Goal: Download file/media

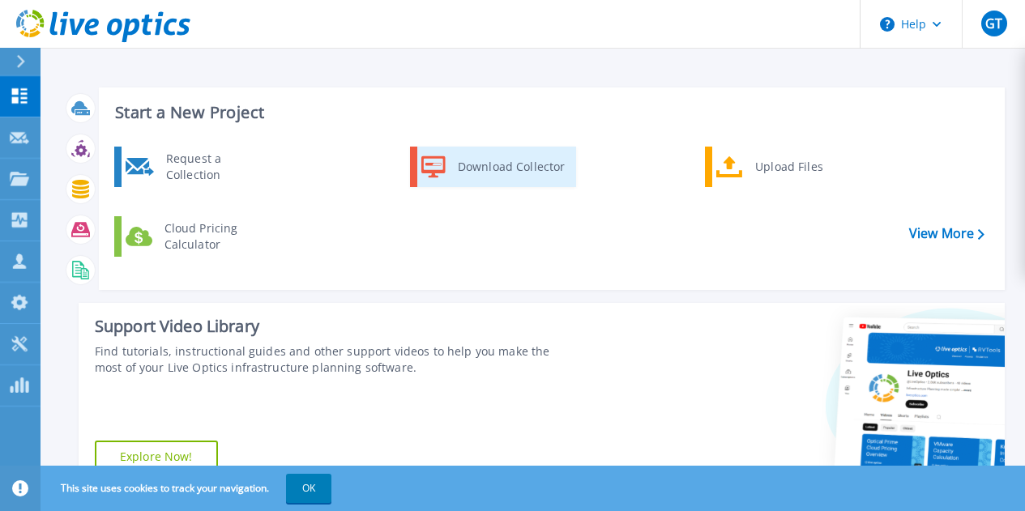
click at [486, 172] on div "Download Collector" at bounding box center [511, 167] width 122 height 32
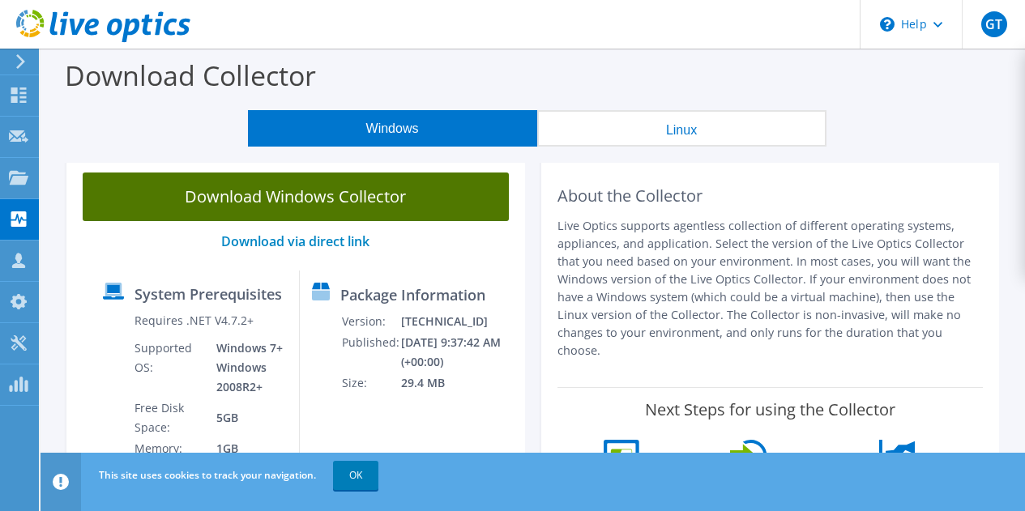
click at [286, 201] on link "Download Windows Collector" at bounding box center [296, 197] width 426 height 49
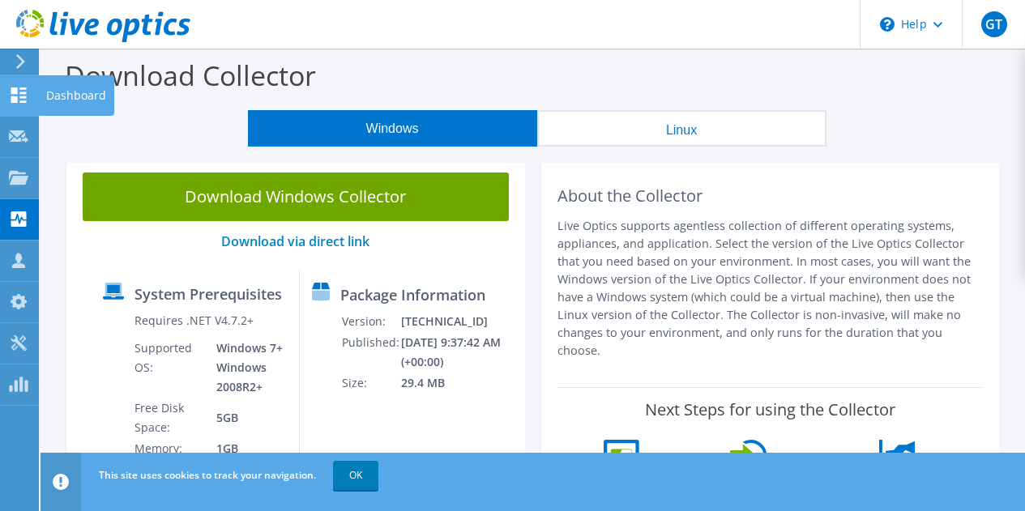
click at [13, 96] on icon at bounding box center [18, 95] width 19 height 15
click at [62, 102] on div "Dashboard" at bounding box center [76, 95] width 76 height 41
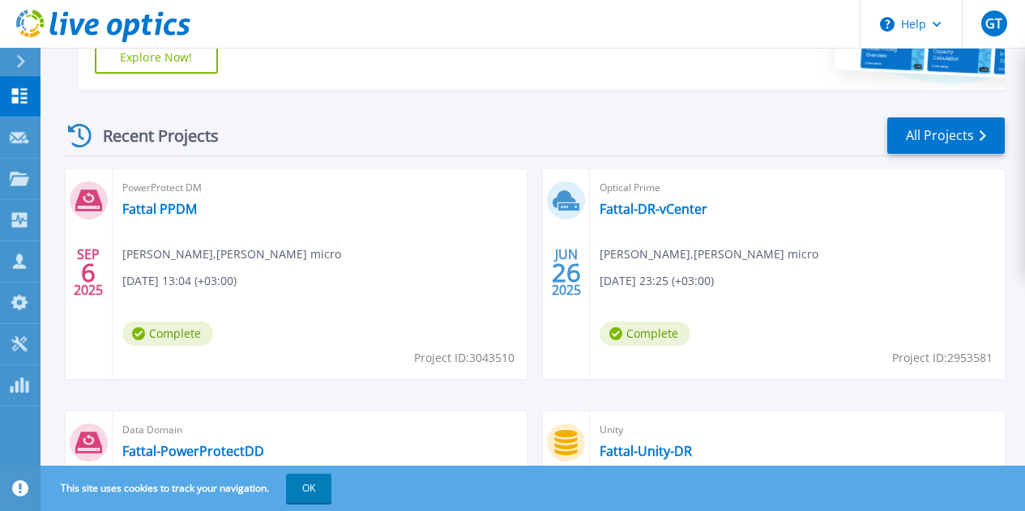
scroll to position [405, 0]
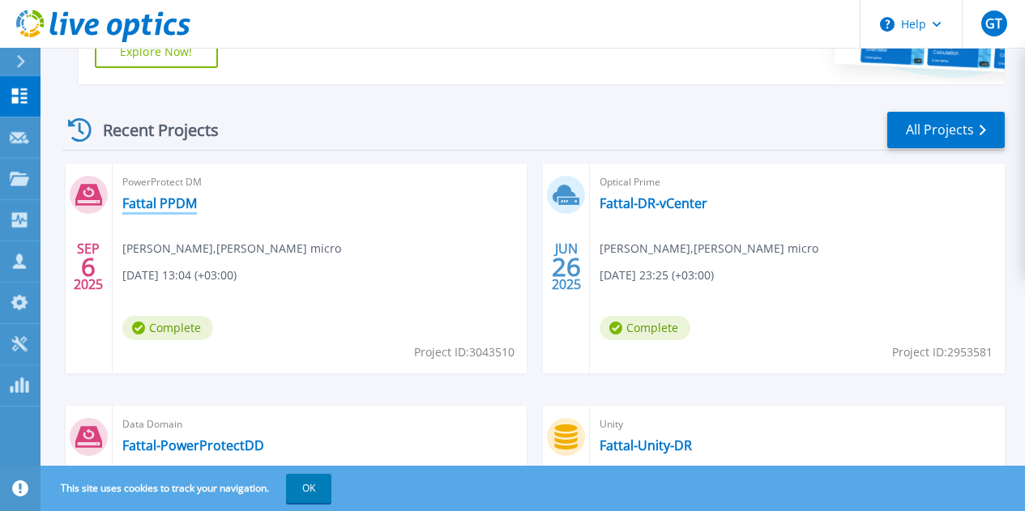
click at [178, 203] on link "Fattal PPDM" at bounding box center [159, 203] width 75 height 16
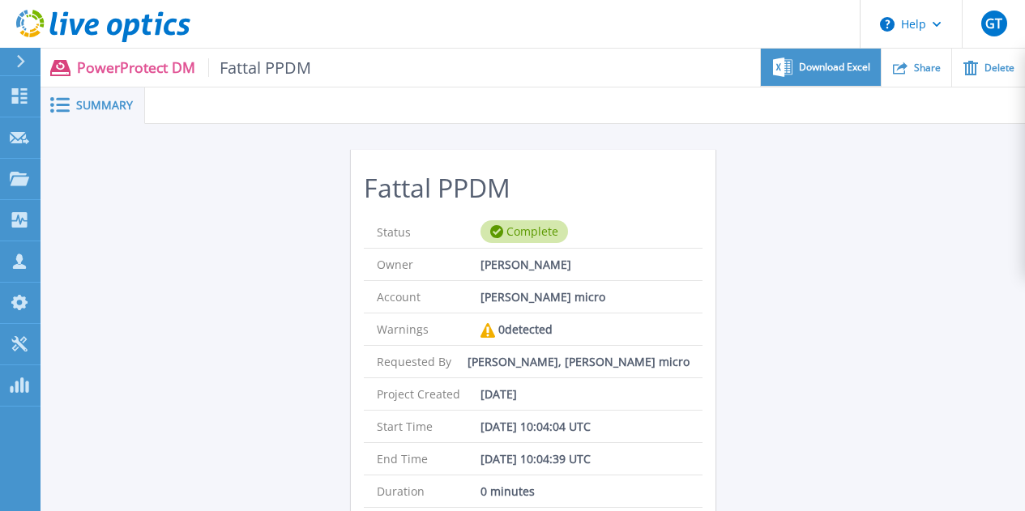
click at [826, 70] on span "Download Excel" at bounding box center [834, 67] width 71 height 10
click at [776, 179] on div "Fattal PPDM Status Complete Owner Georges Tohme Account ingram micro Warnings 0…" at bounding box center [533, 426] width 984 height 604
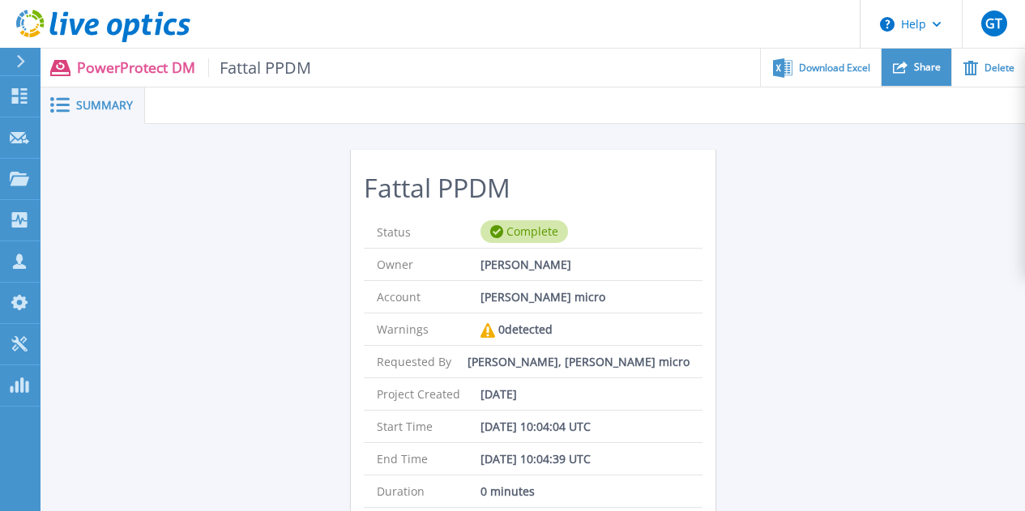
click at [920, 65] on span "Share" at bounding box center [927, 67] width 27 height 10
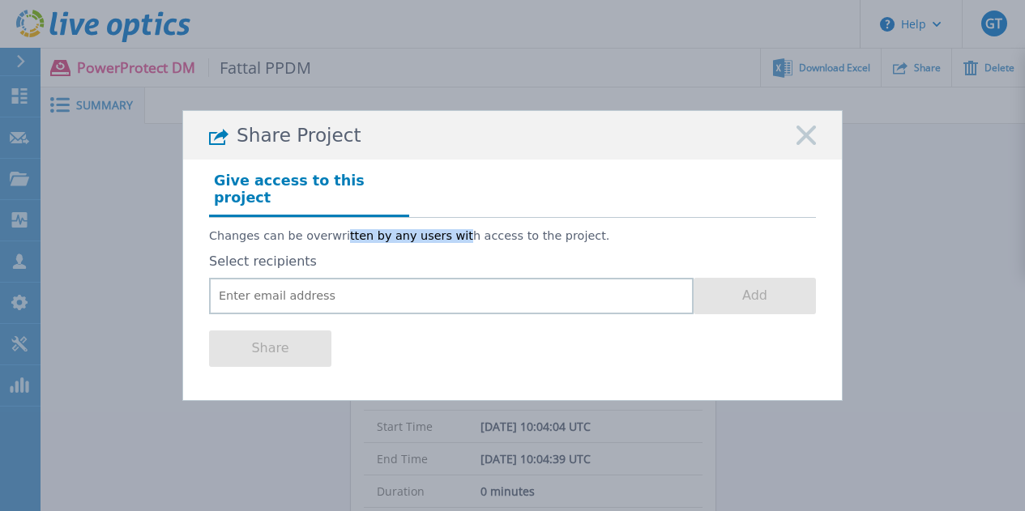
drag, startPoint x: 332, startPoint y: 228, endPoint x: 443, endPoint y: 225, distance: 111.1
click at [440, 229] on p "Changes can be overwritten by any users with access to the project." at bounding box center [512, 236] width 607 height 14
click at [807, 142] on rect at bounding box center [806, 136] width 21 height 21
